Goal: Task Accomplishment & Management: Manage account settings

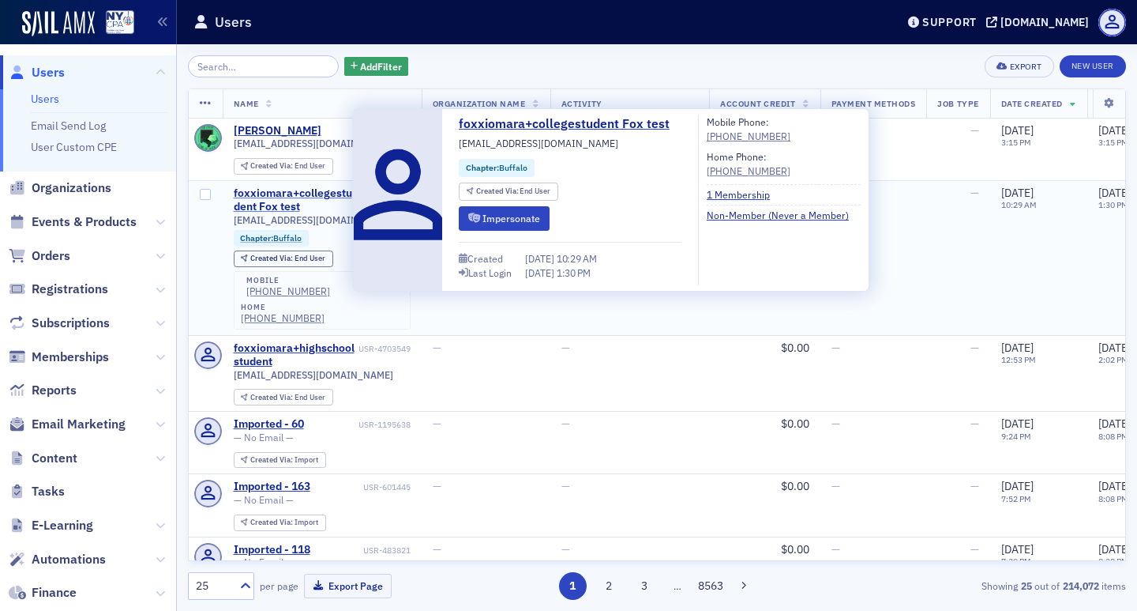
click at [305, 197] on div "foxxiomara+collegestudent Fox test" at bounding box center [295, 200] width 122 height 28
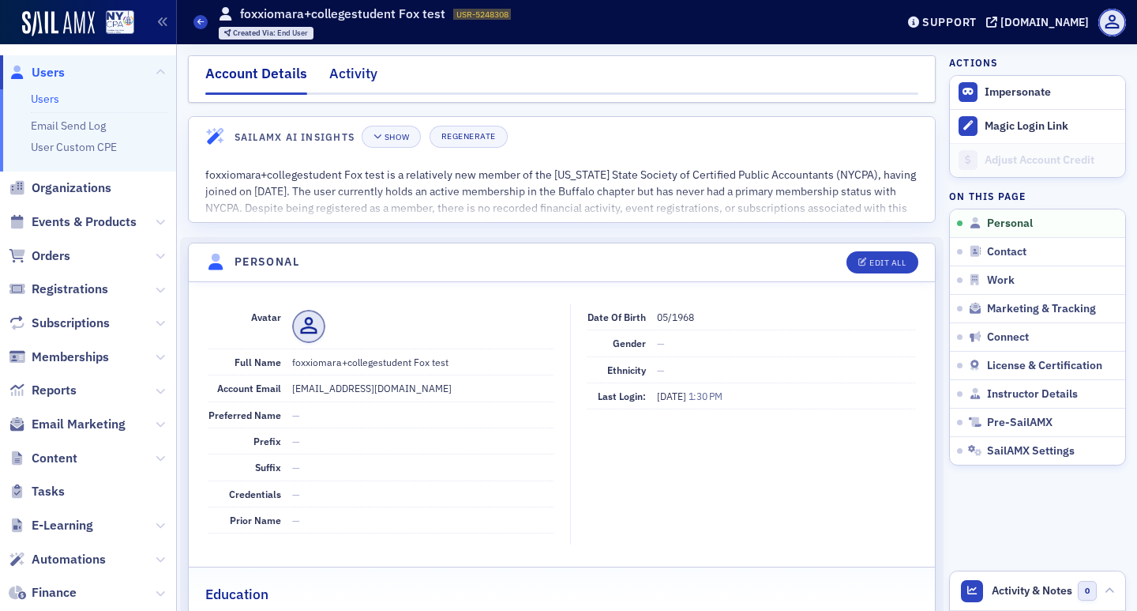
click at [360, 81] on div "Activity" at bounding box center [353, 77] width 48 height 29
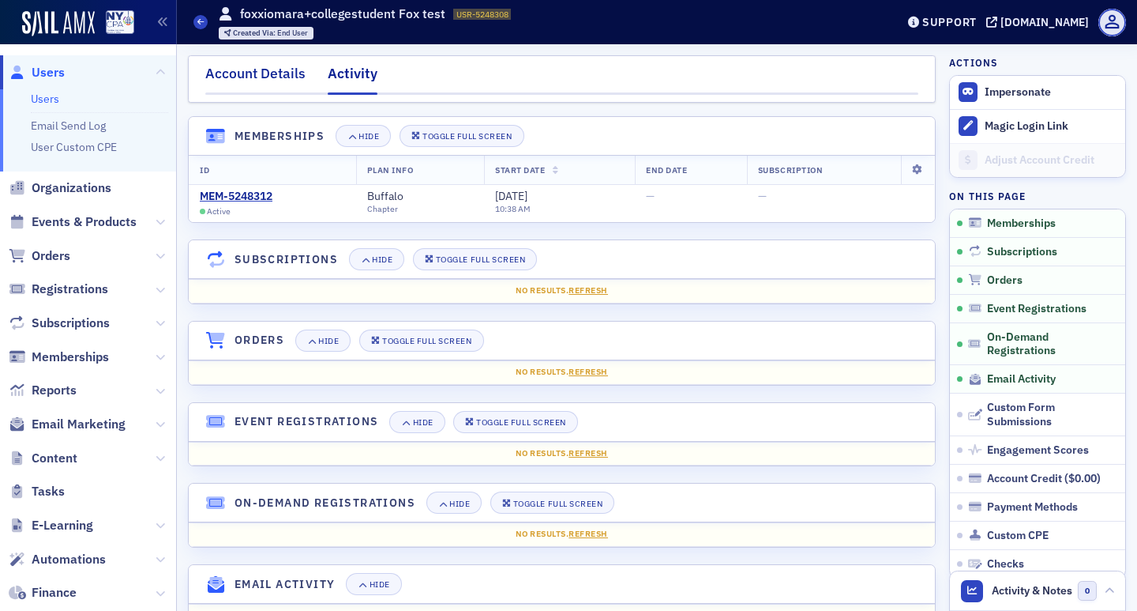
click at [284, 73] on div "Account Details" at bounding box center [255, 77] width 100 height 29
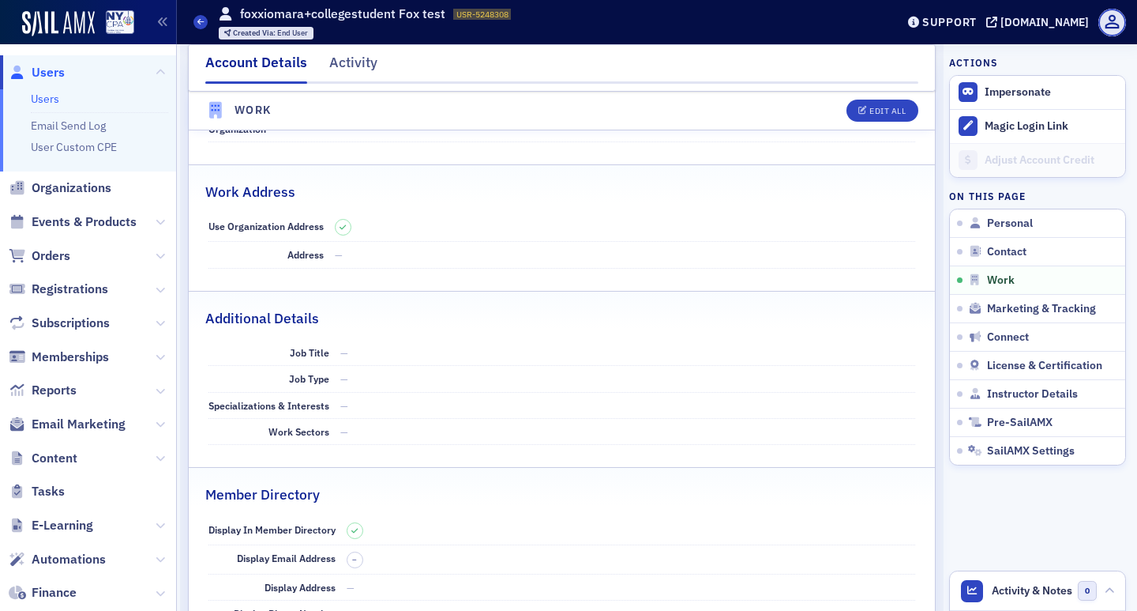
scroll to position [1106, 0]
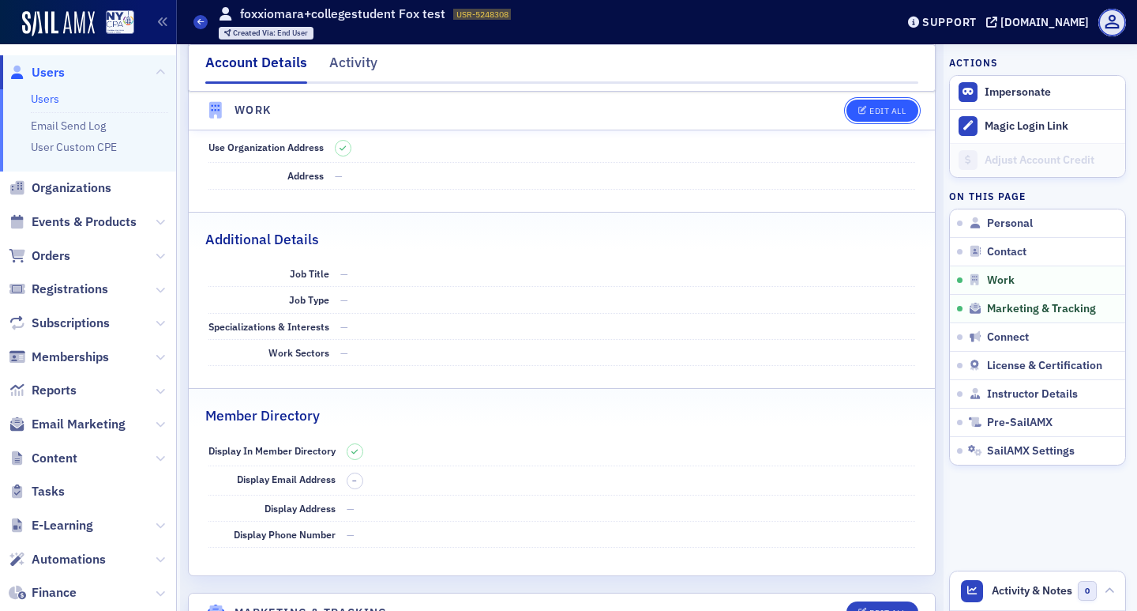
click at [859, 115] on icon "button" at bounding box center [863, 111] width 9 height 9
select select "US"
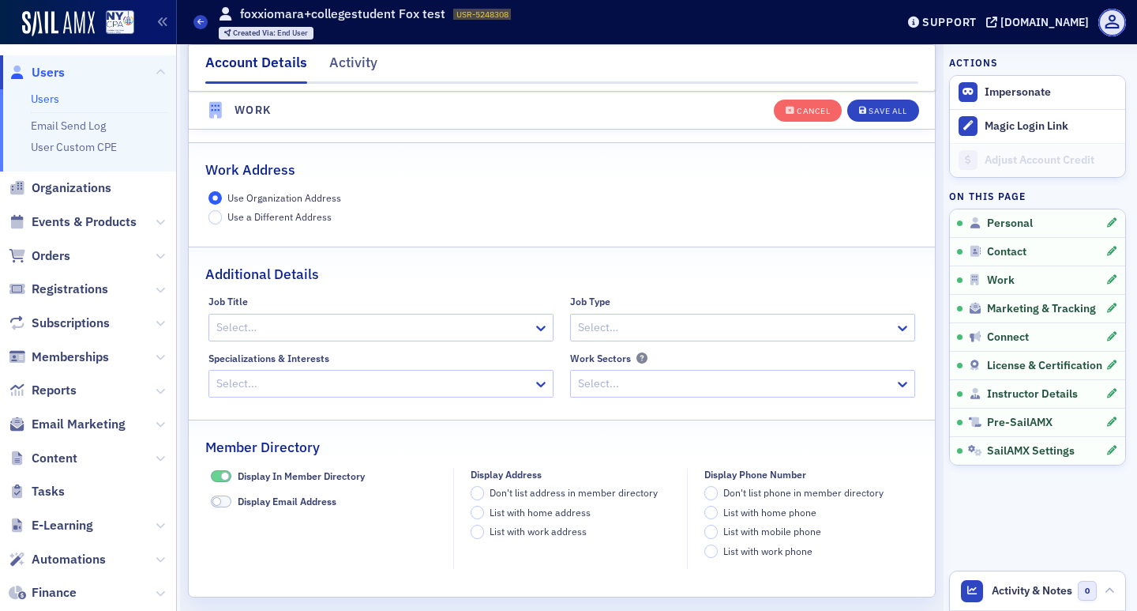
scroll to position [1517, 0]
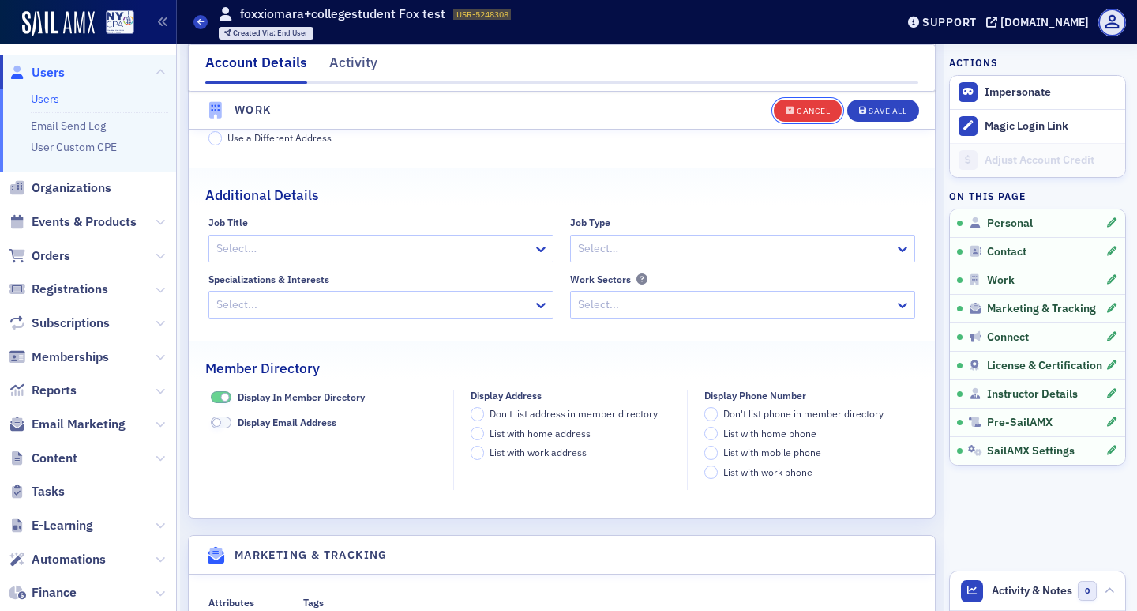
click at [798, 111] on div "Cancel" at bounding box center [813, 111] width 33 height 9
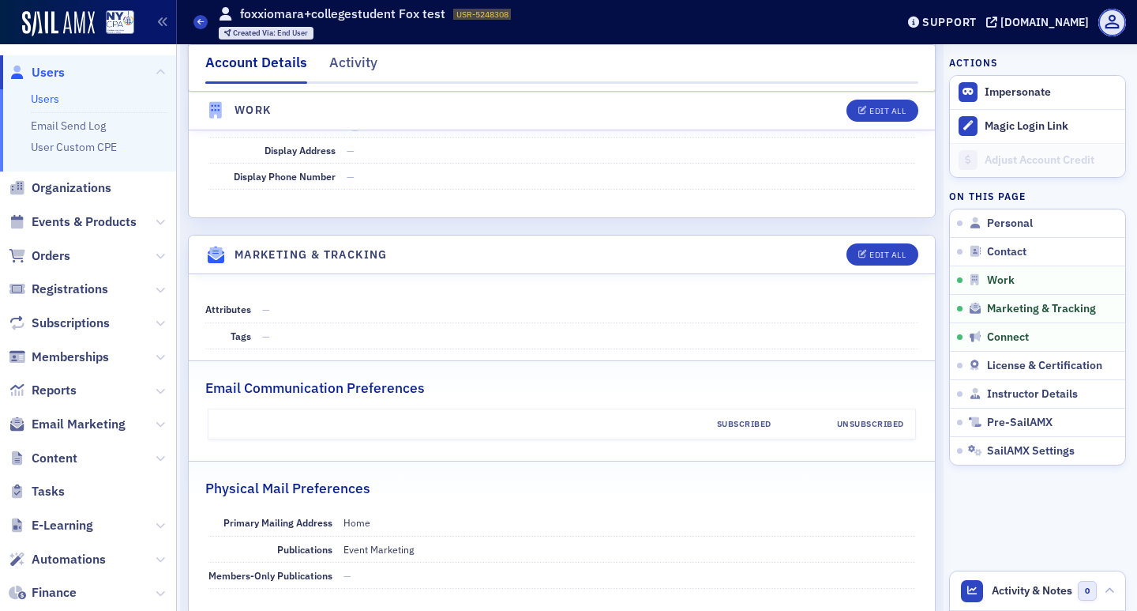
scroll to position [1543, 0]
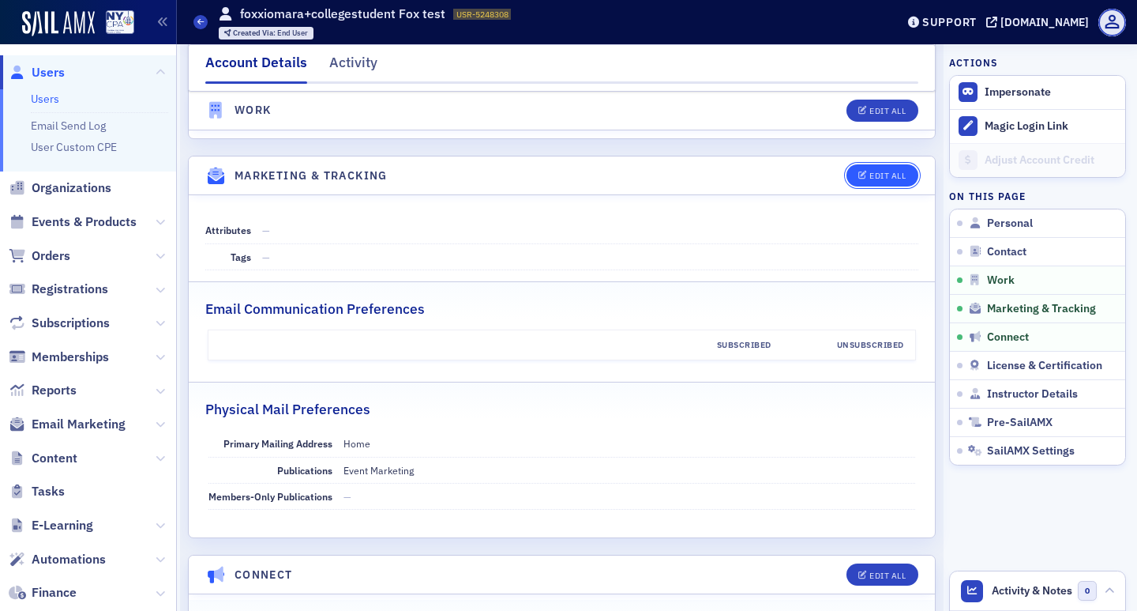
click at [847, 182] on button "Edit All" at bounding box center [882, 175] width 71 height 22
select select "US"
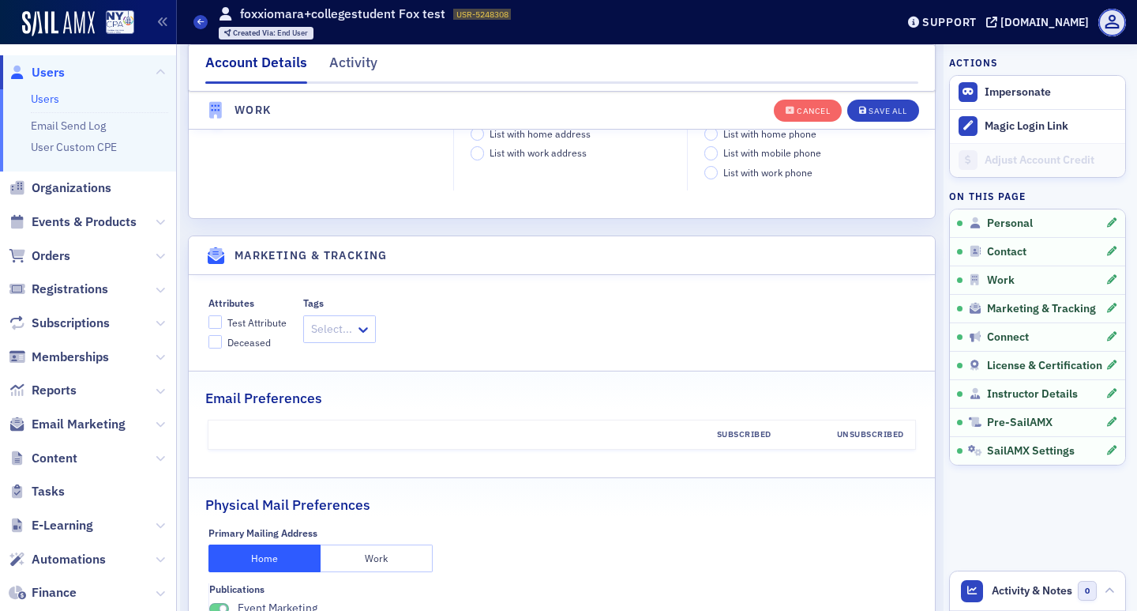
scroll to position [1896, 0]
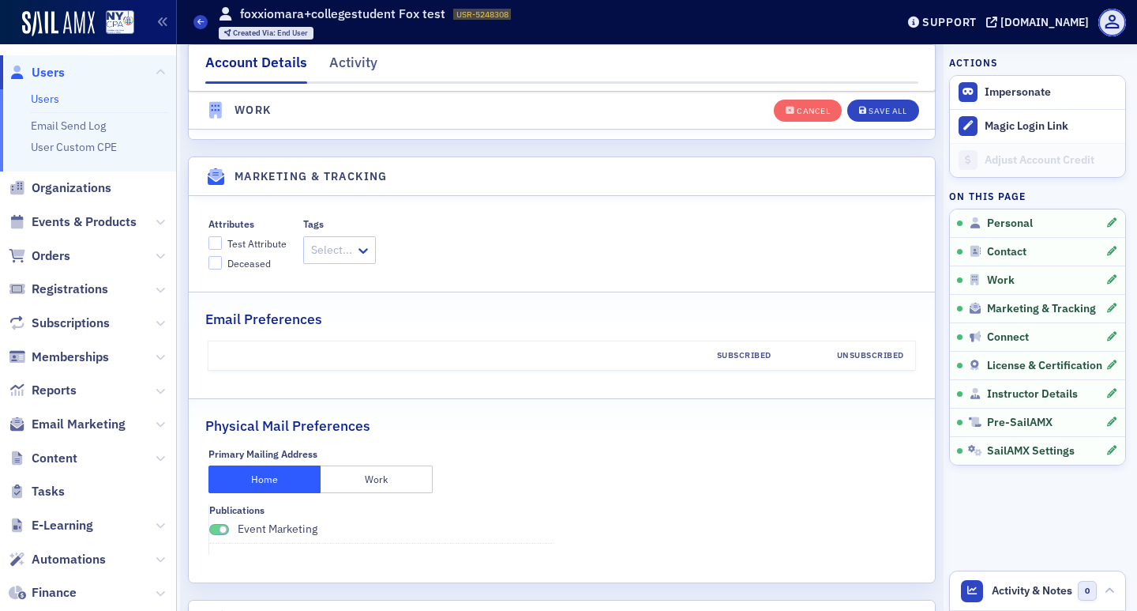
click at [392, 357] on div at bounding box center [430, 355] width 442 height 13
click at [705, 351] on div "Subscribed" at bounding box center [716, 355] width 133 height 13
click at [846, 351] on div "Unsubscribed" at bounding box center [849, 355] width 133 height 13
click at [799, 104] on button "Cancel" at bounding box center [808, 110] width 68 height 22
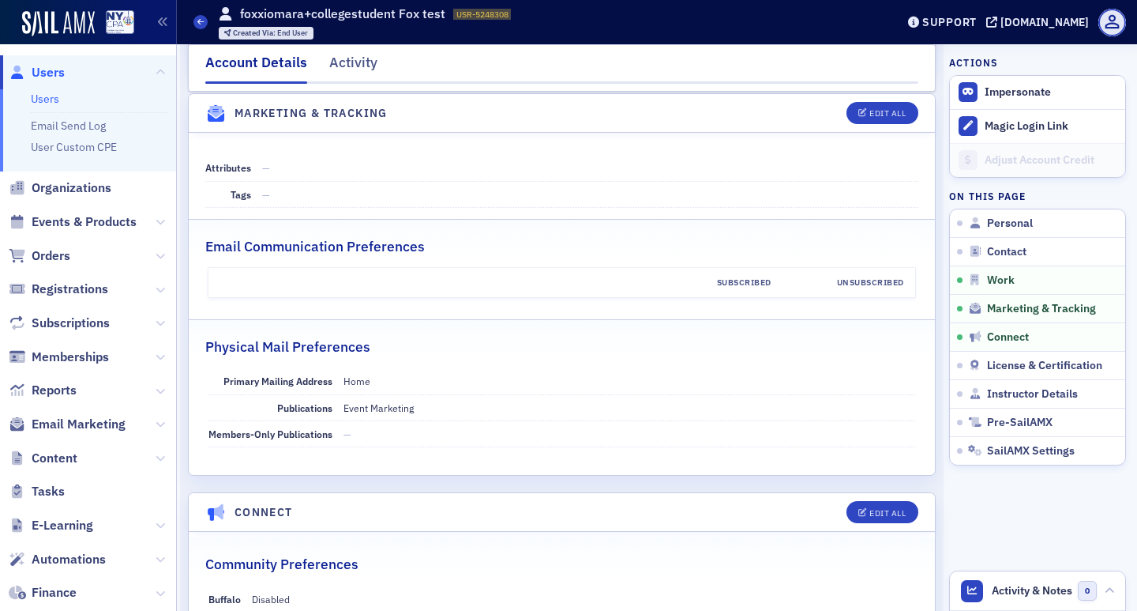
scroll to position [1684, 0]
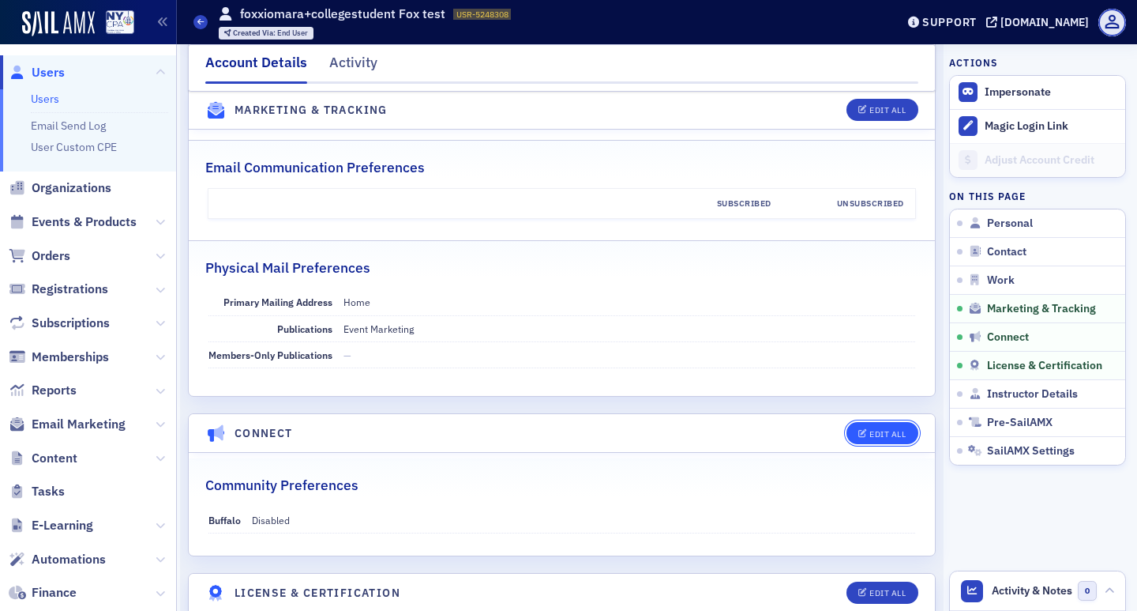
click at [859, 434] on icon "button" at bounding box center [863, 434] width 9 height 9
select select "US"
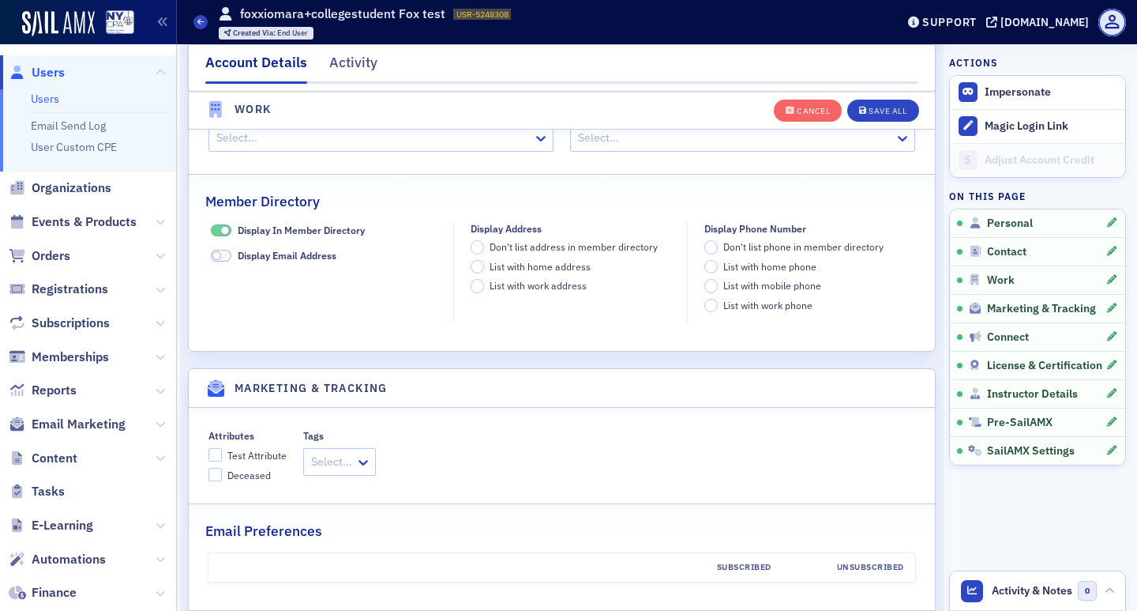
scroll to position [2403, 0]
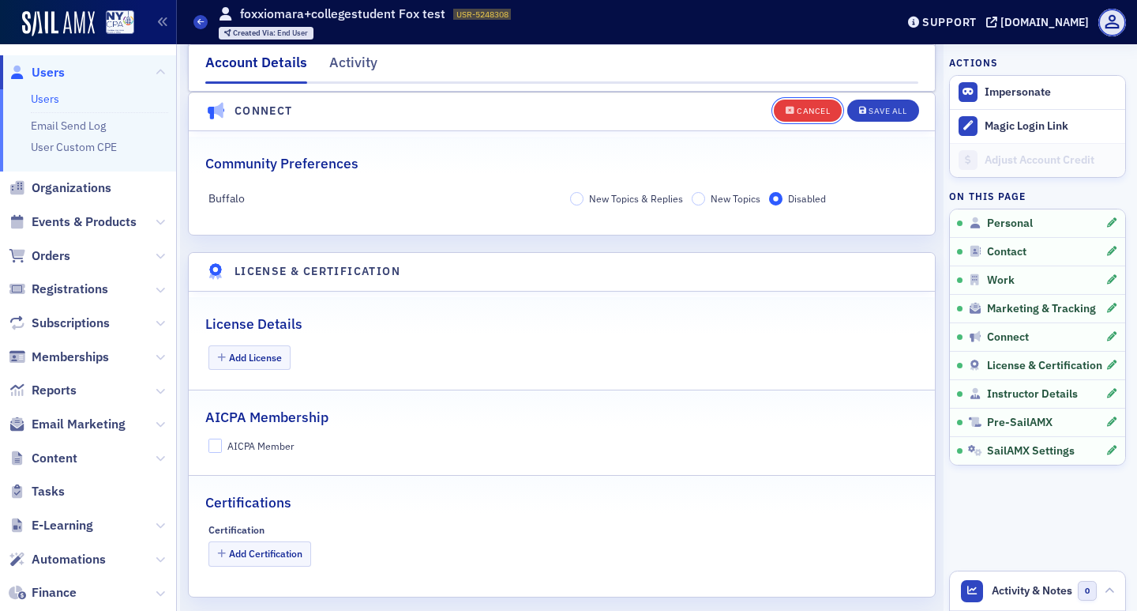
click at [797, 114] on div "Cancel" at bounding box center [813, 111] width 33 height 9
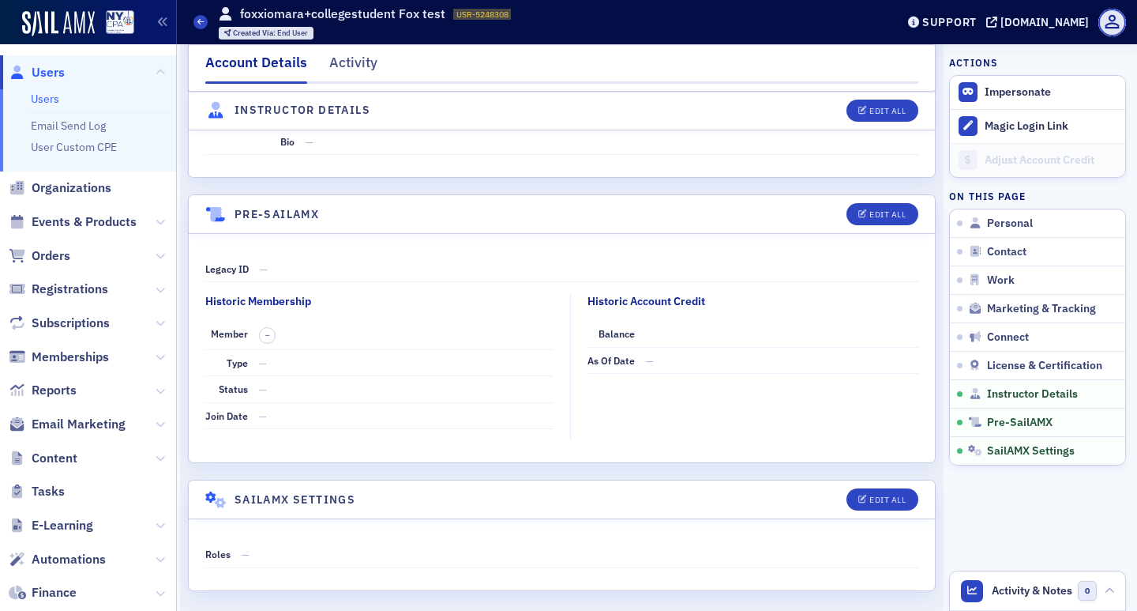
scroll to position [2618, 0]
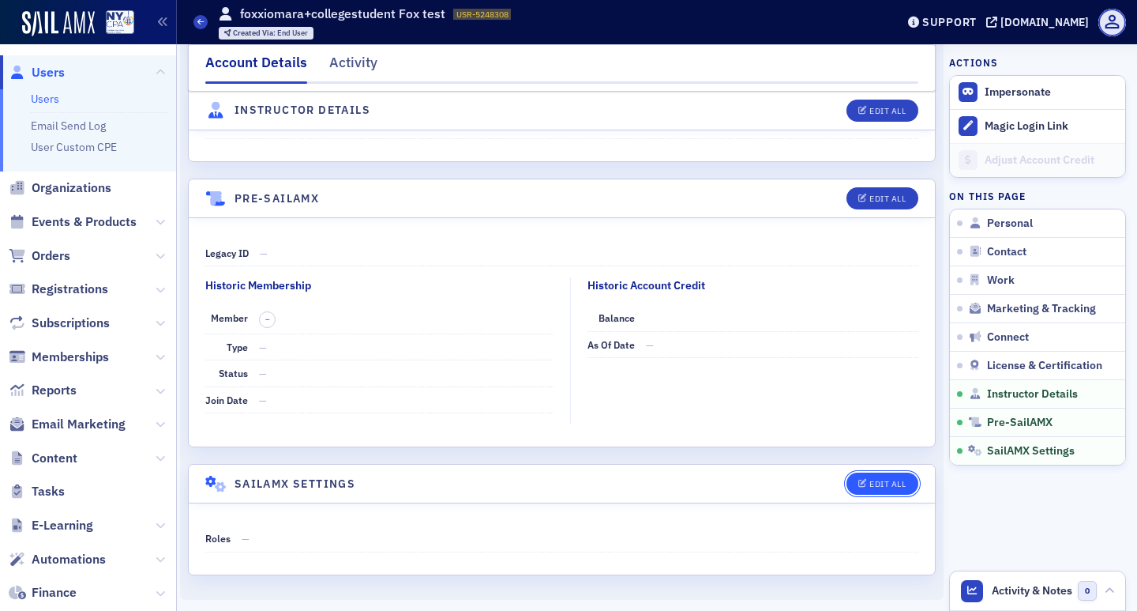
click at [880, 475] on button "Edit All" at bounding box center [882, 483] width 71 height 22
select select "US"
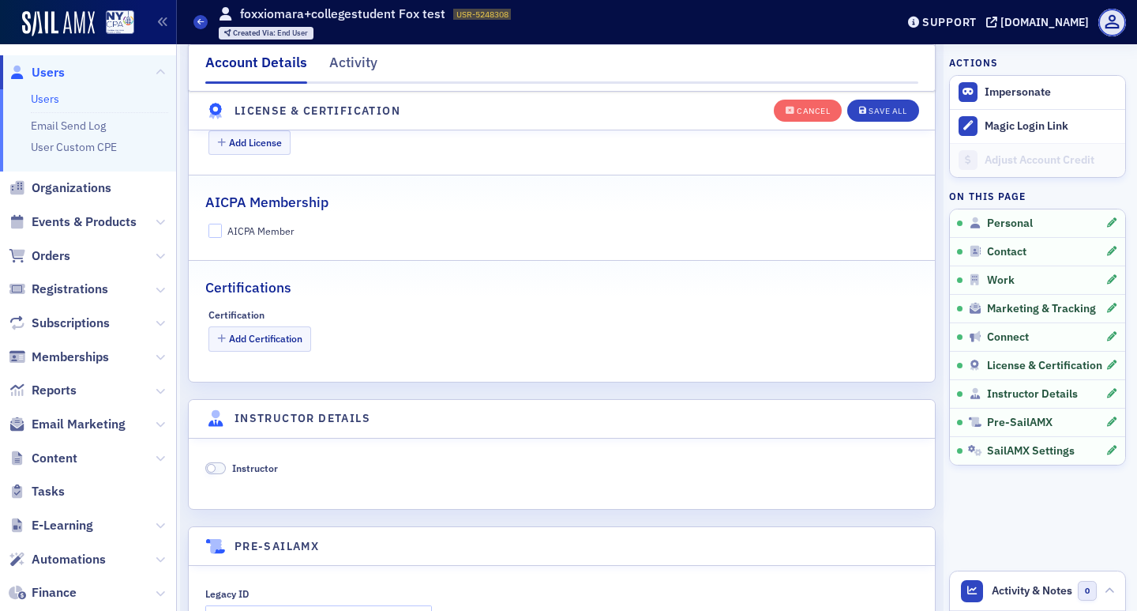
scroll to position [3098, 0]
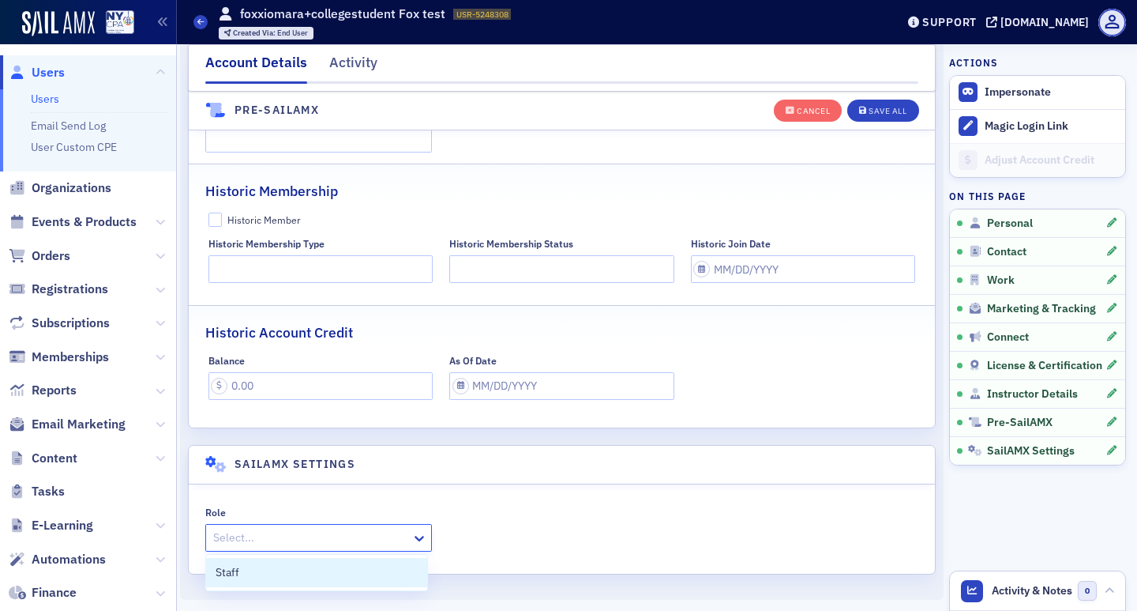
click at [327, 545] on div at bounding box center [311, 538] width 198 height 20
click at [774, 114] on button "Cancel" at bounding box center [808, 110] width 68 height 22
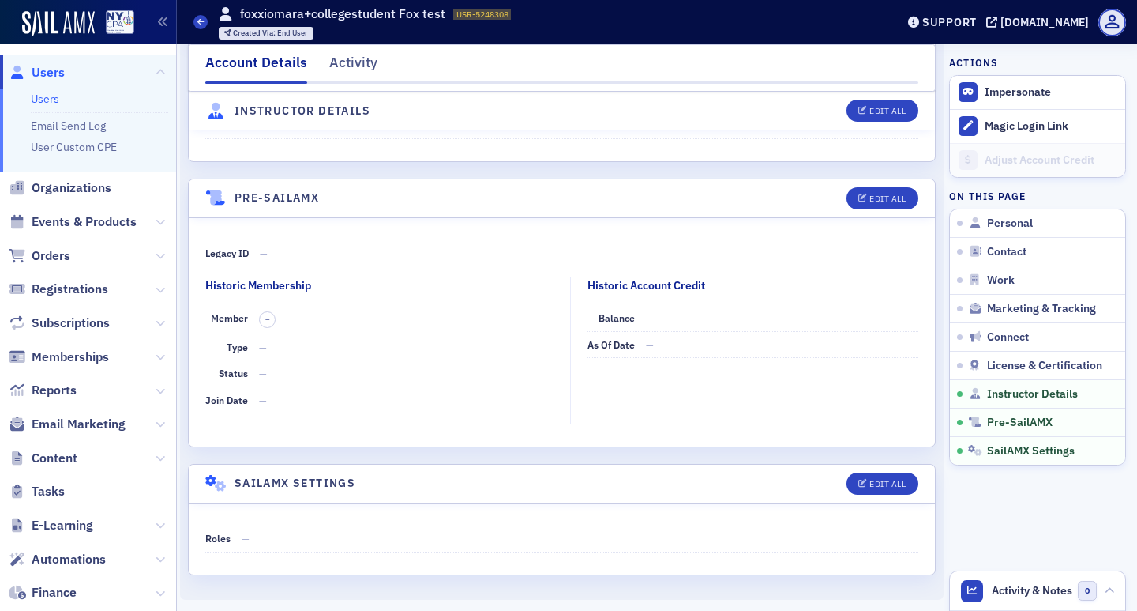
scroll to position [2618, 0]
click at [890, 490] on button "Edit All" at bounding box center [882, 483] width 71 height 22
select select "US"
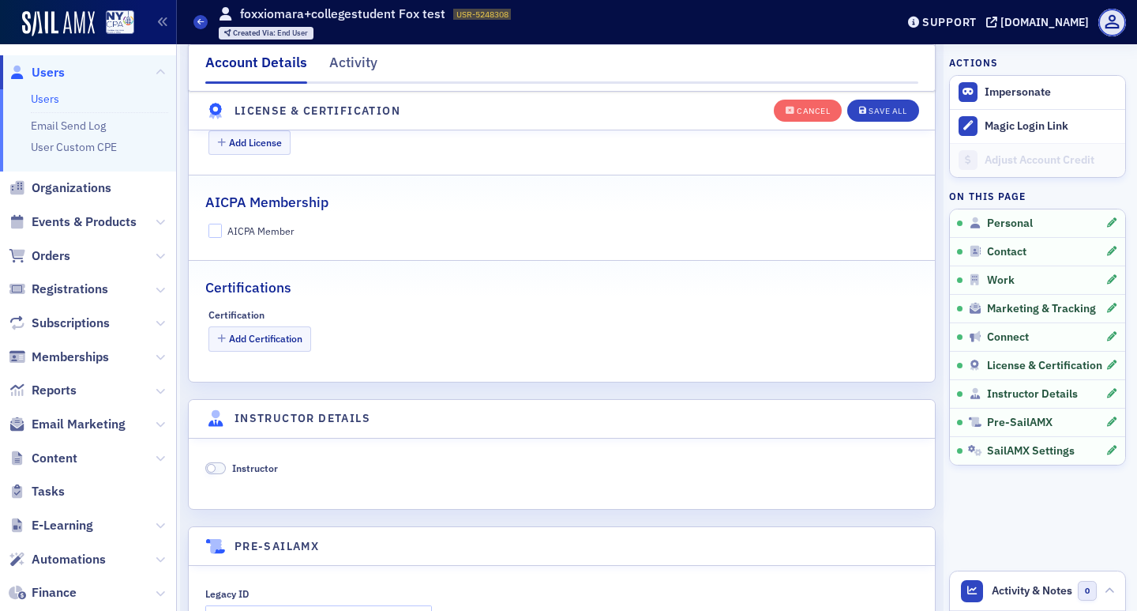
scroll to position [3098, 0]
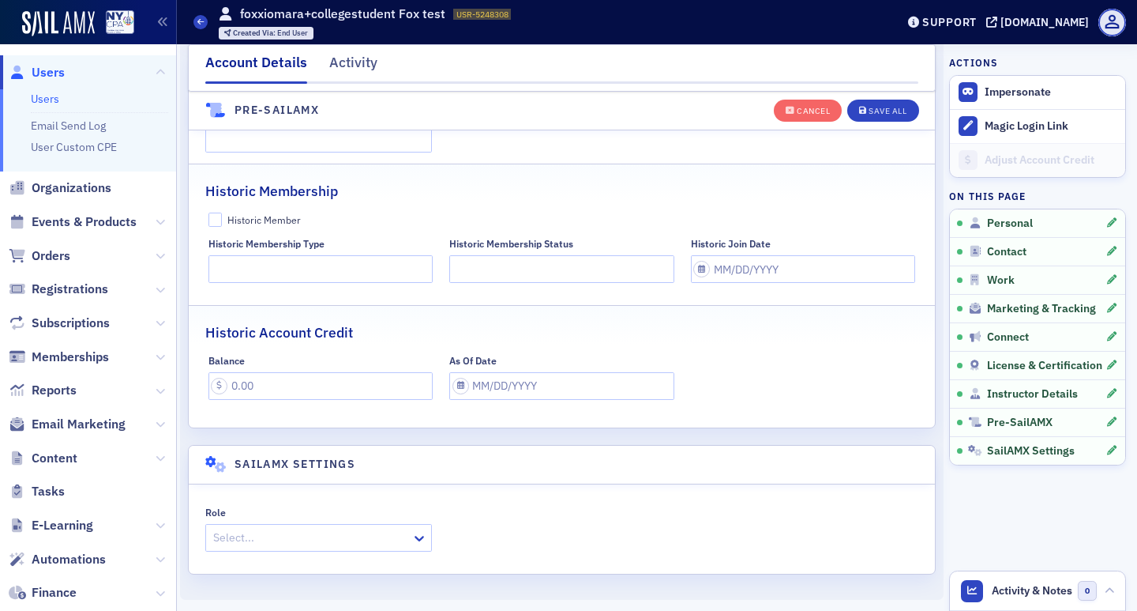
click at [288, 543] on div at bounding box center [311, 538] width 198 height 20
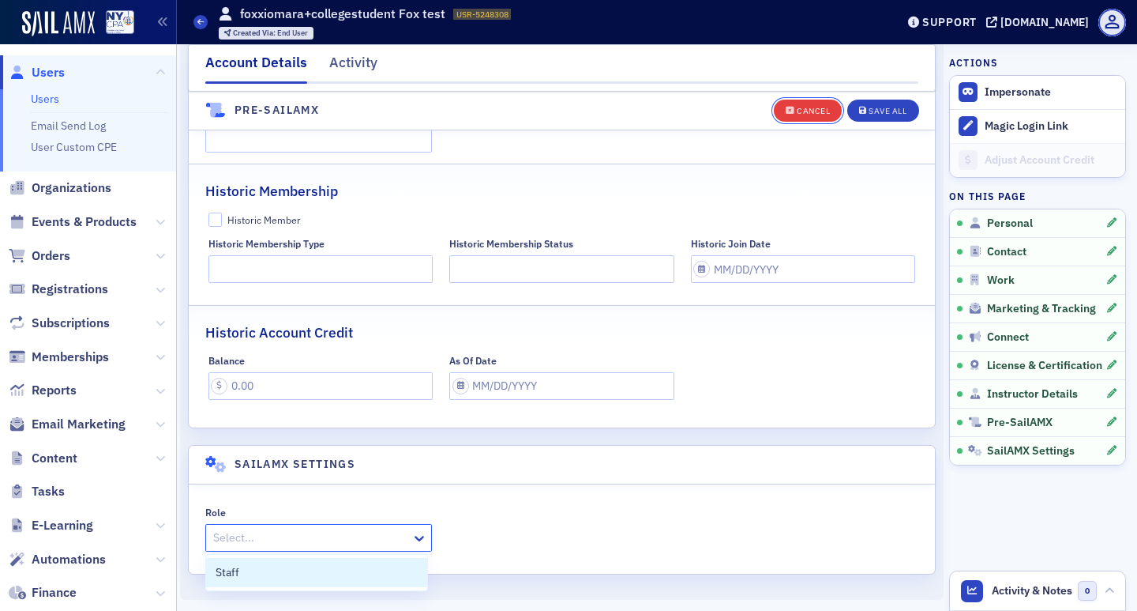
click at [783, 100] on button "Cancel" at bounding box center [808, 110] width 68 height 22
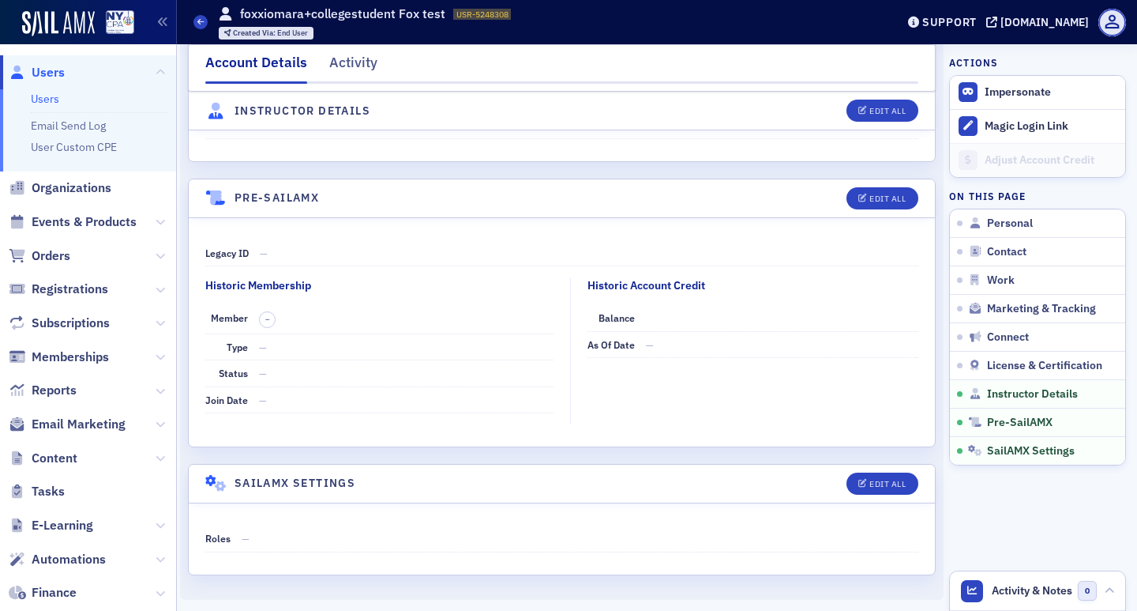
scroll to position [2618, 0]
click at [870, 480] on div "Edit All" at bounding box center [888, 483] width 36 height 9
select select "US"
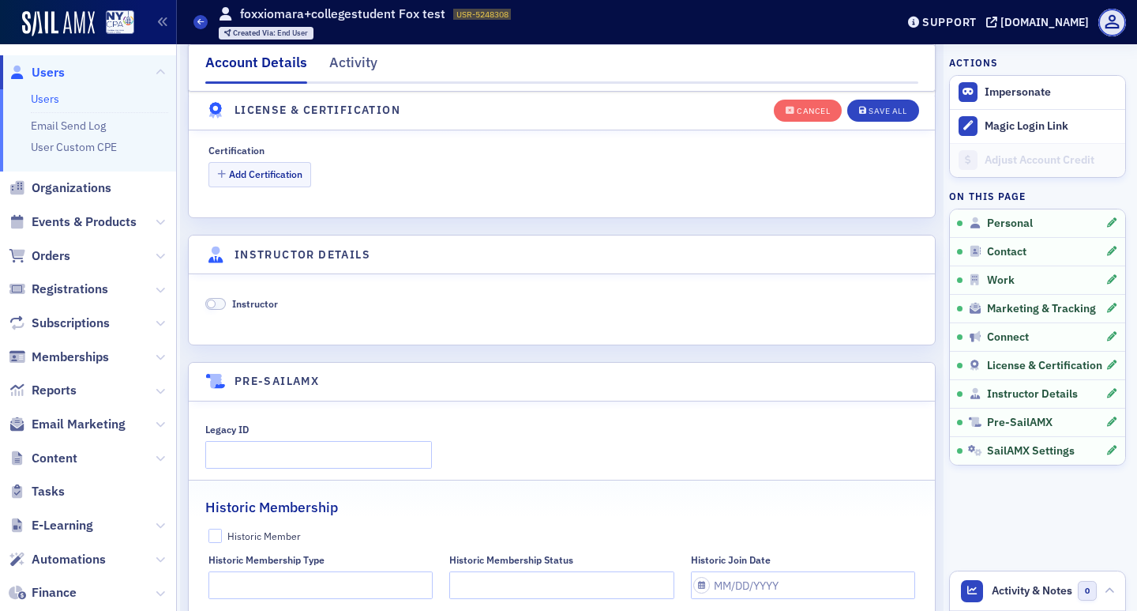
scroll to position [2861, 0]
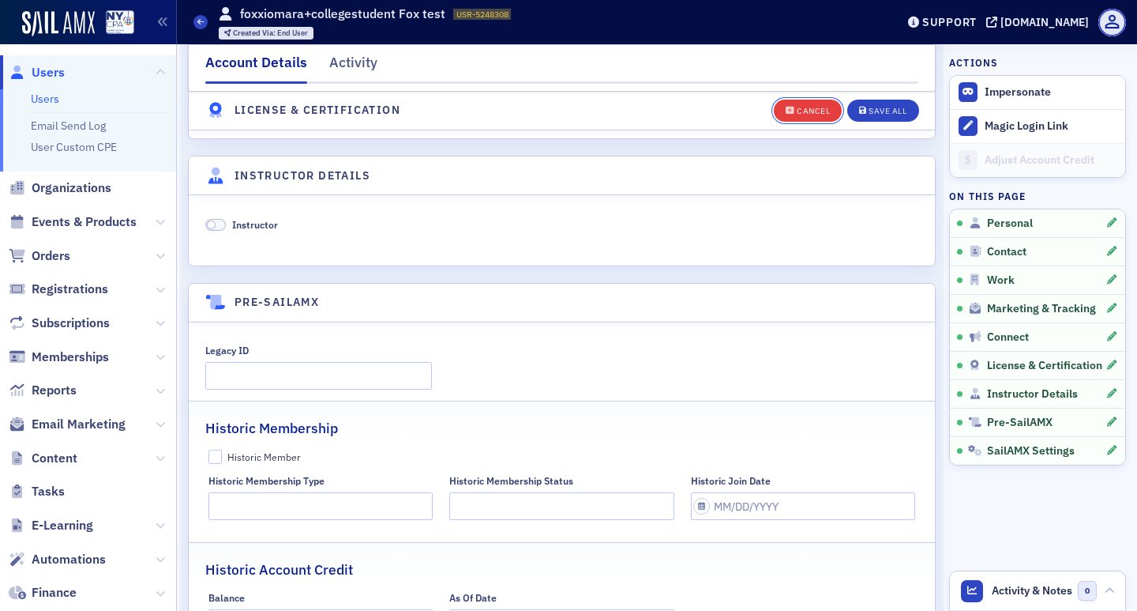
click at [802, 112] on div "Cancel" at bounding box center [813, 111] width 33 height 9
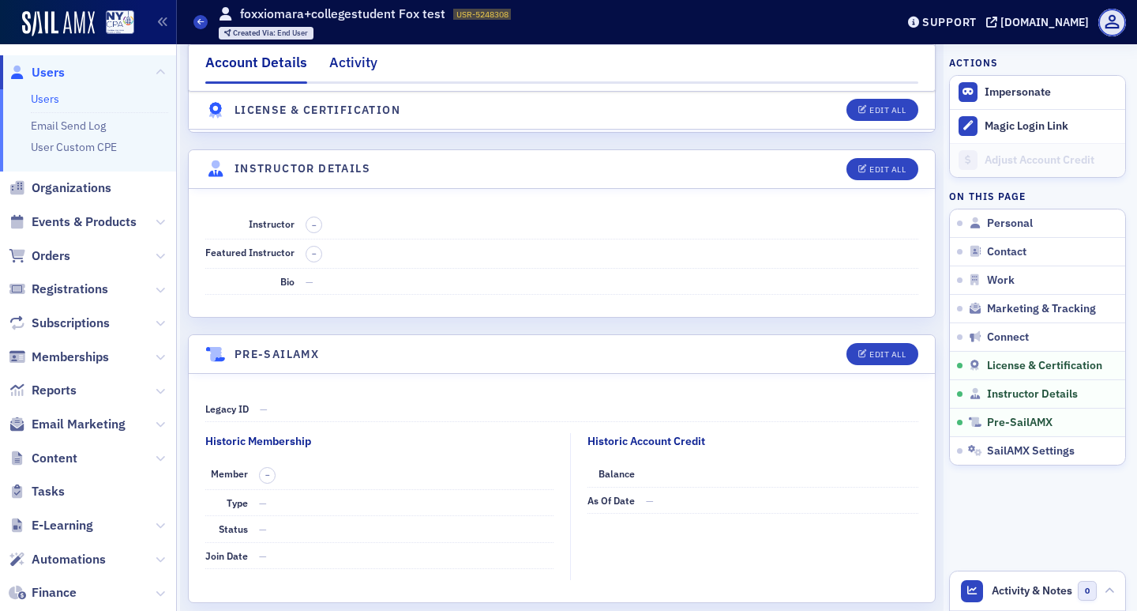
click at [356, 73] on div "Activity" at bounding box center [353, 66] width 48 height 29
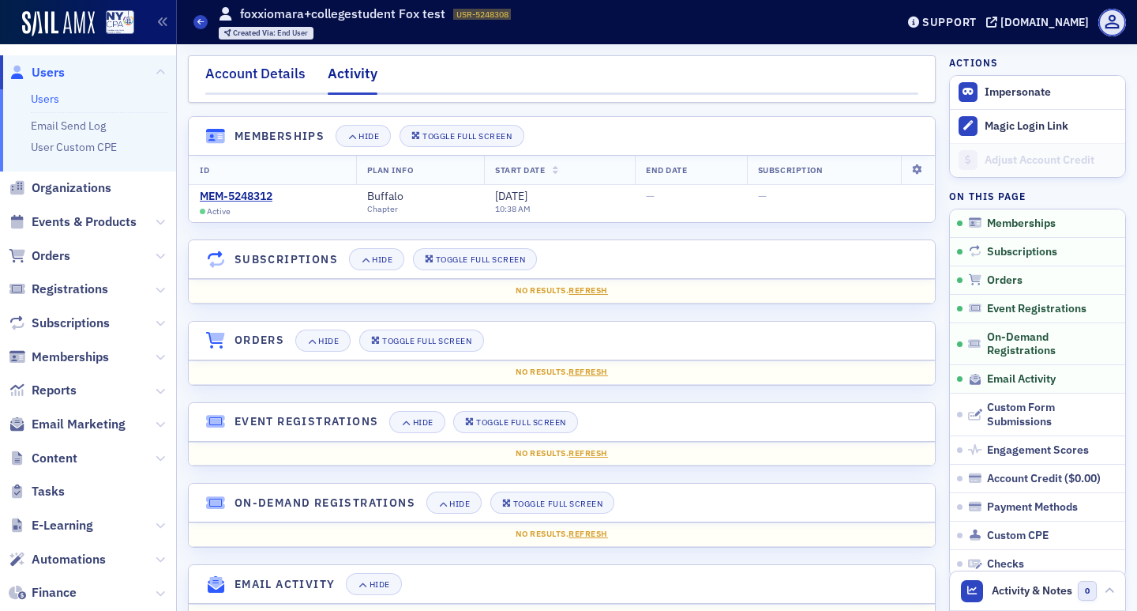
click at [217, 71] on div "Account Details" at bounding box center [255, 77] width 100 height 29
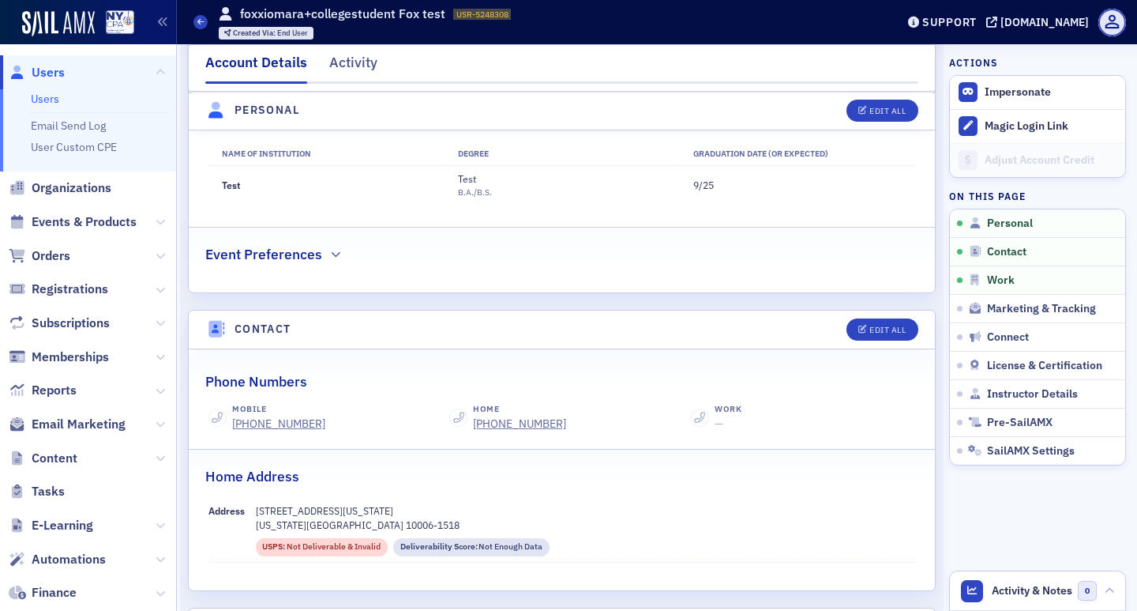
scroll to position [553, 0]
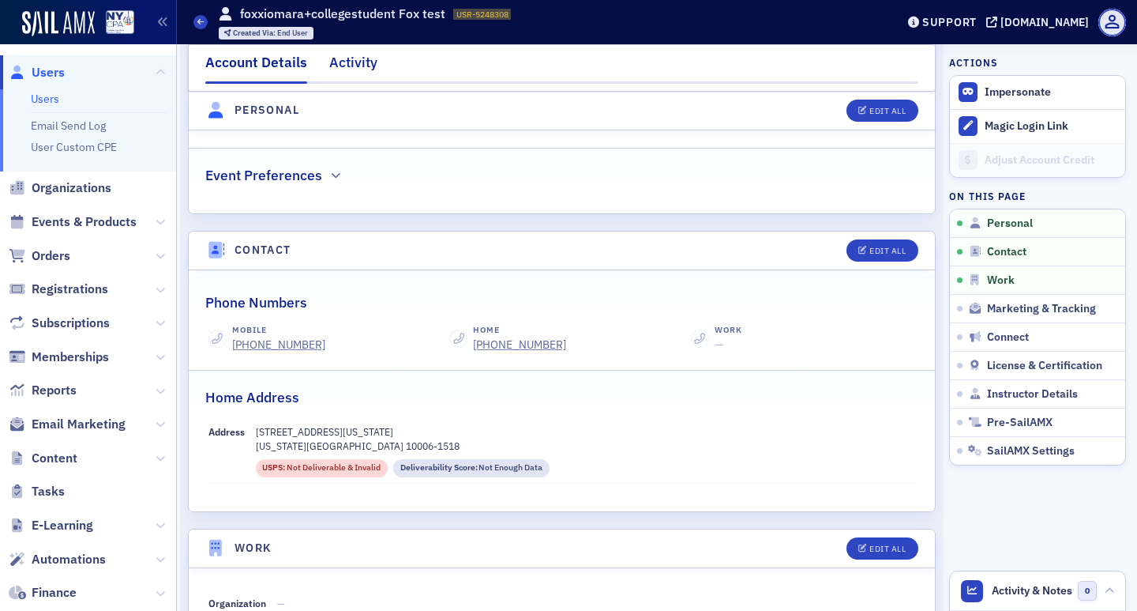
click at [335, 65] on div "Activity" at bounding box center [353, 66] width 48 height 29
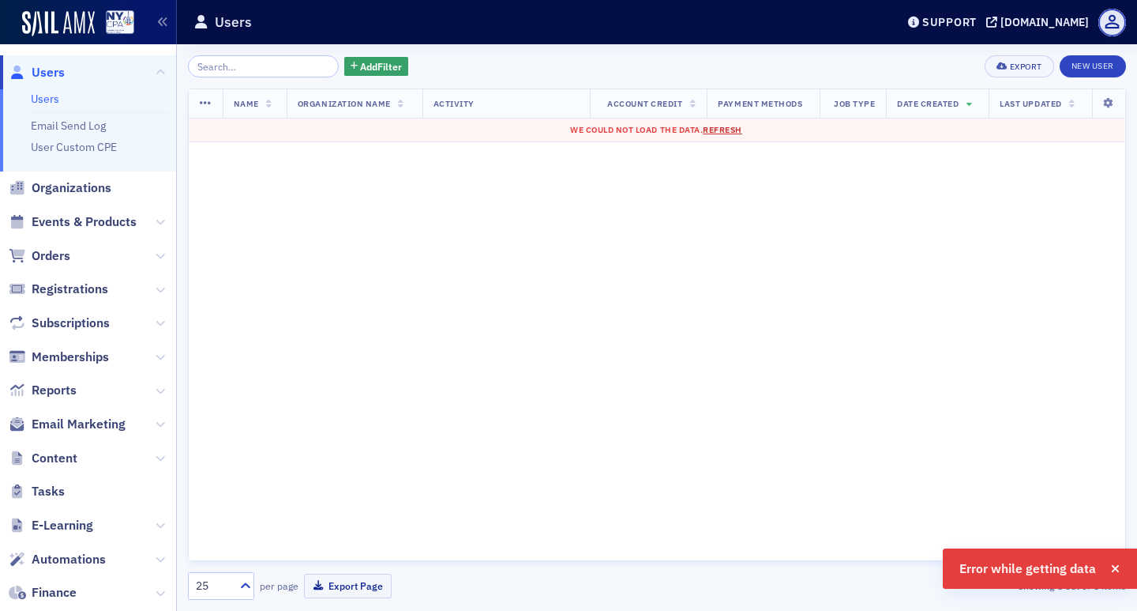
click at [726, 130] on span "Refresh" at bounding box center [722, 129] width 39 height 11
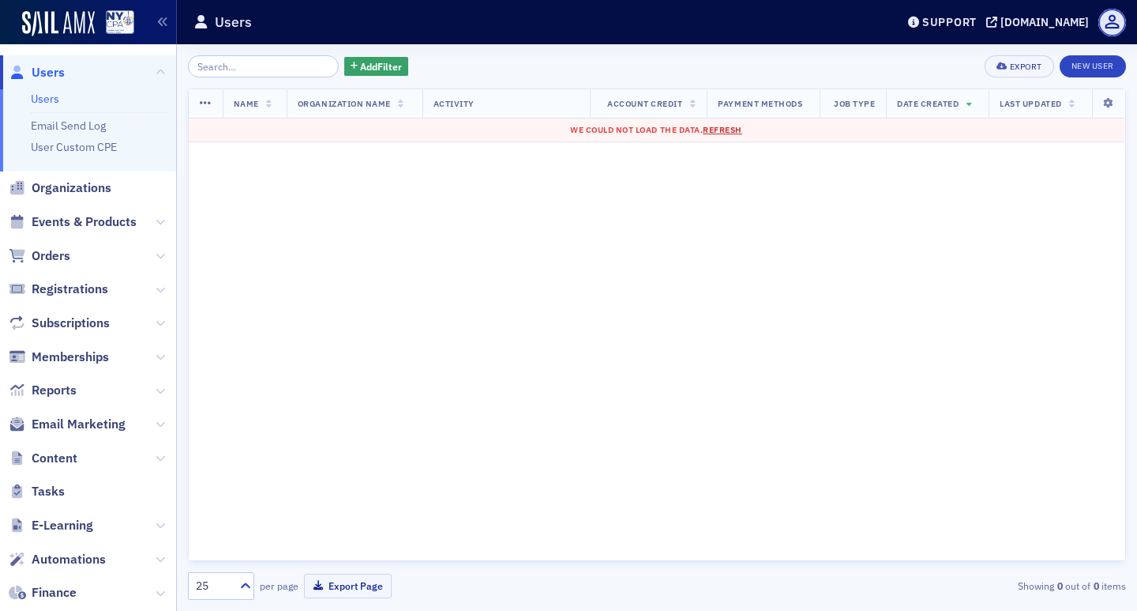
click at [728, 130] on span "Refresh" at bounding box center [722, 129] width 39 height 11
click at [46, 100] on link "Users" at bounding box center [45, 99] width 28 height 14
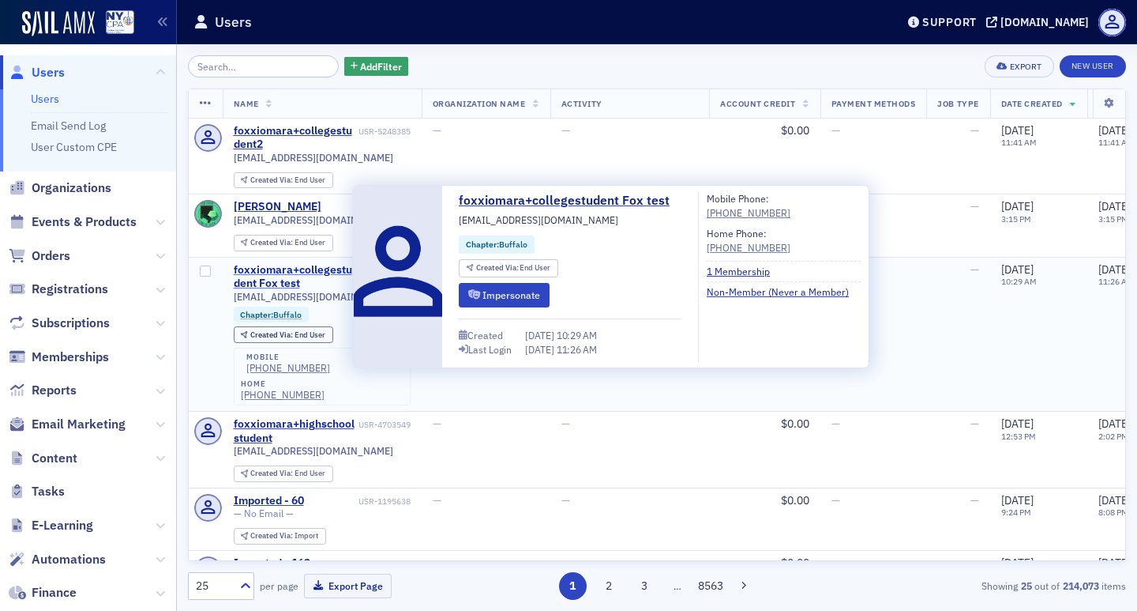
click at [334, 272] on div "foxxiomara+collegestudent Fox test" at bounding box center [295, 277] width 122 height 28
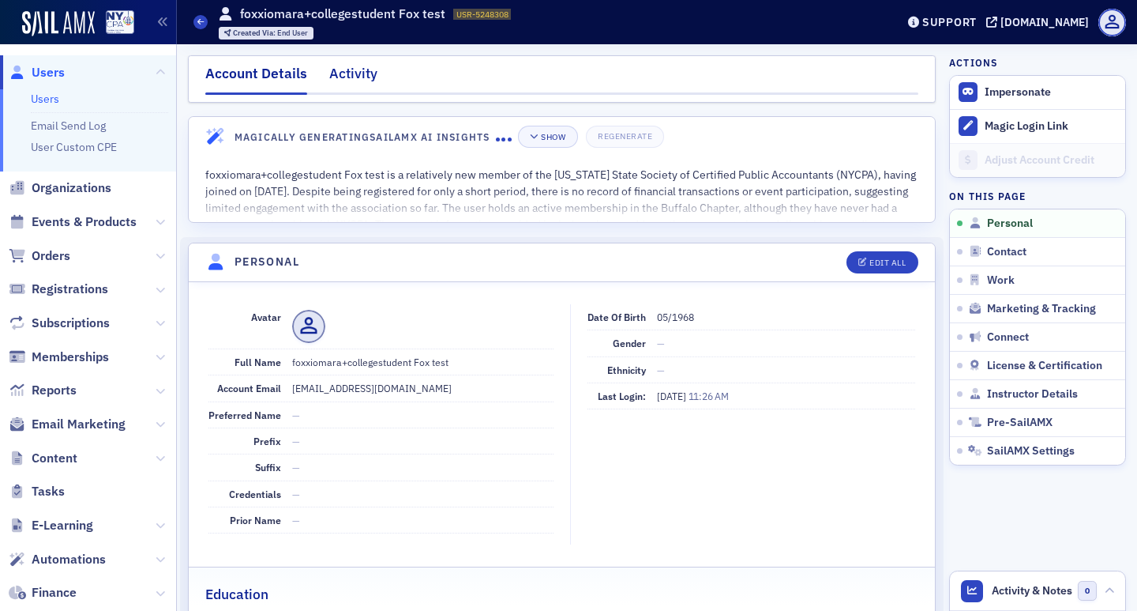
click at [355, 85] on div "Activity" at bounding box center [353, 77] width 48 height 29
